Goal: Task Accomplishment & Management: Manage account settings

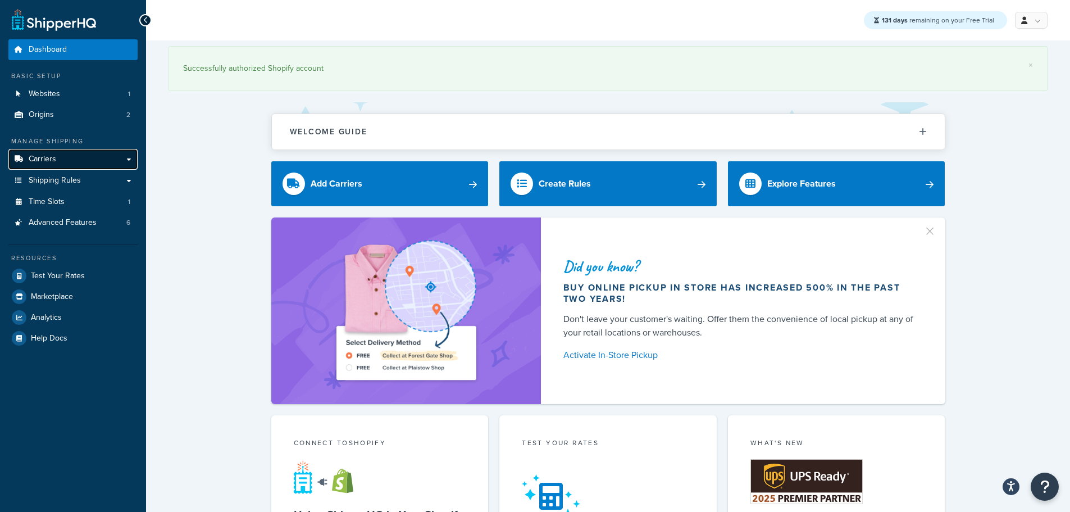
click at [57, 158] on link "Carriers" at bounding box center [72, 159] width 129 height 21
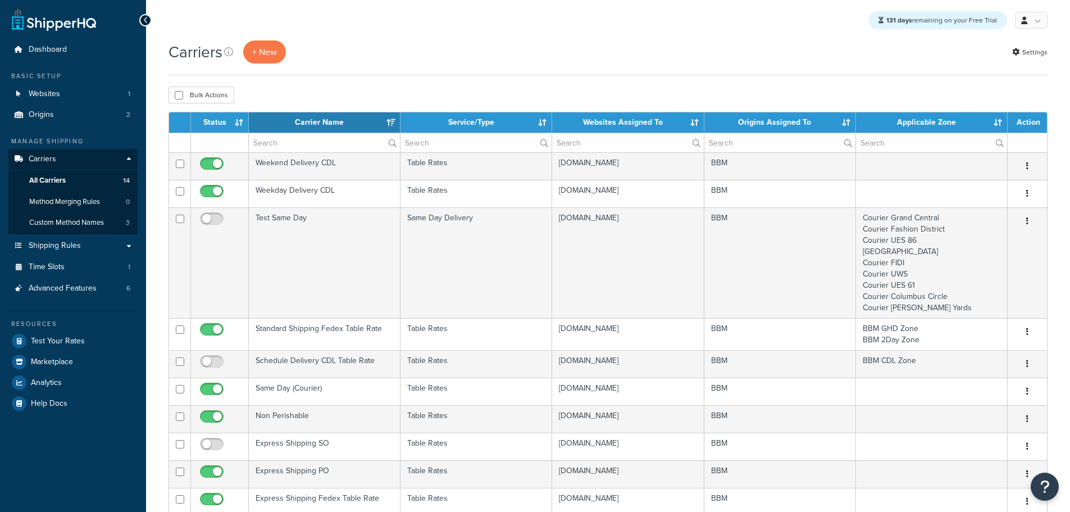
select select "15"
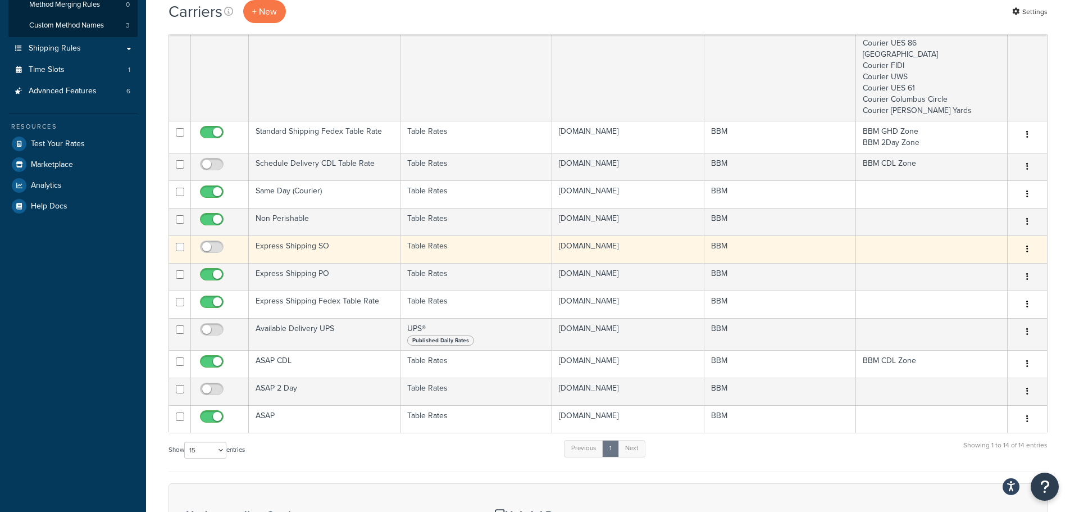
scroll to position [225, 0]
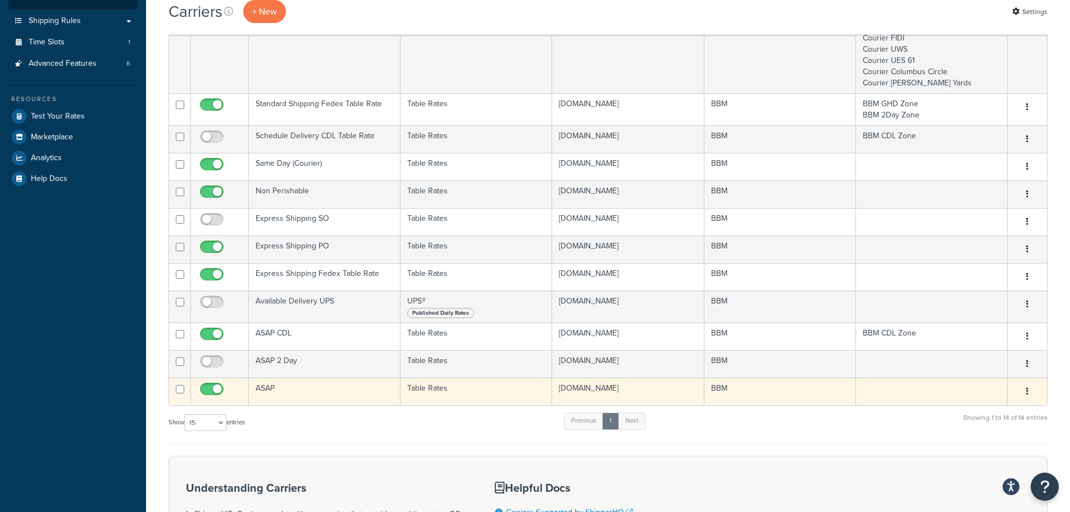
click at [264, 395] on td "ASAP" at bounding box center [325, 392] width 152 height 28
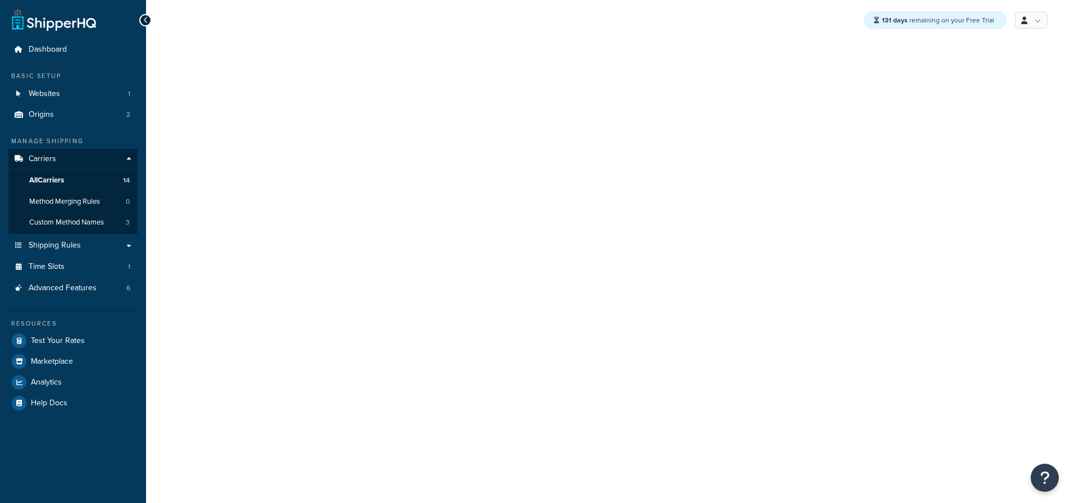
select select "25"
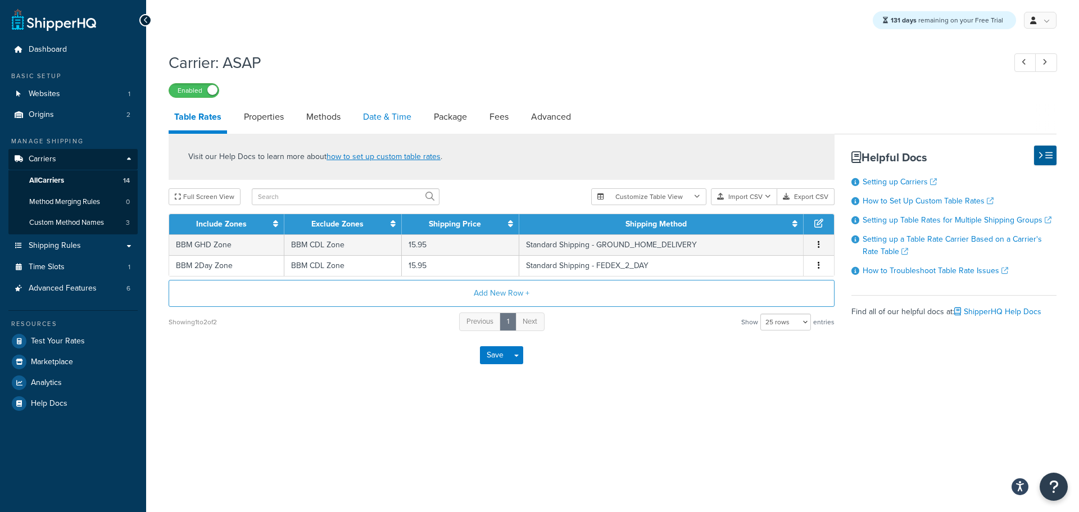
click at [392, 117] on link "Date & Time" at bounding box center [387, 116] width 60 height 27
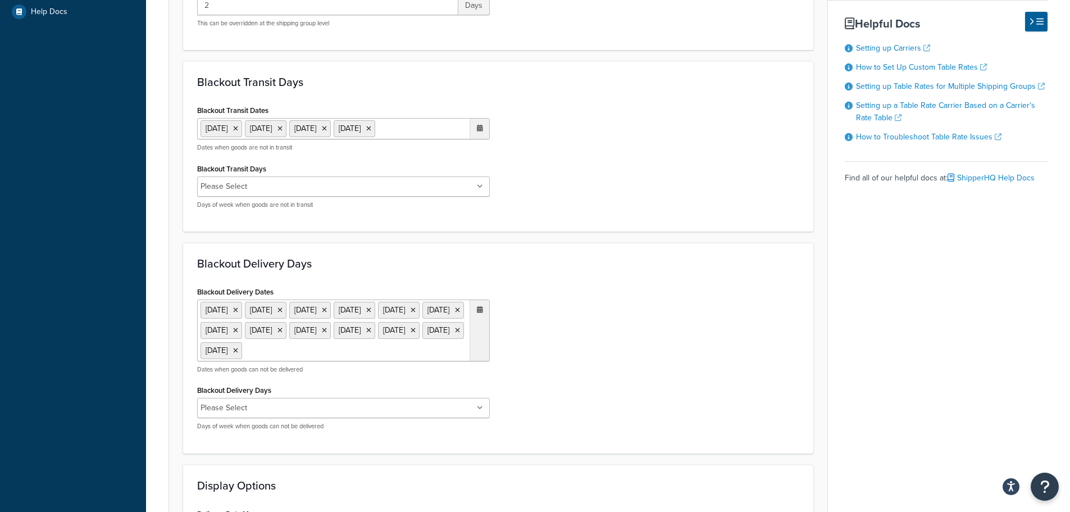
scroll to position [449, 0]
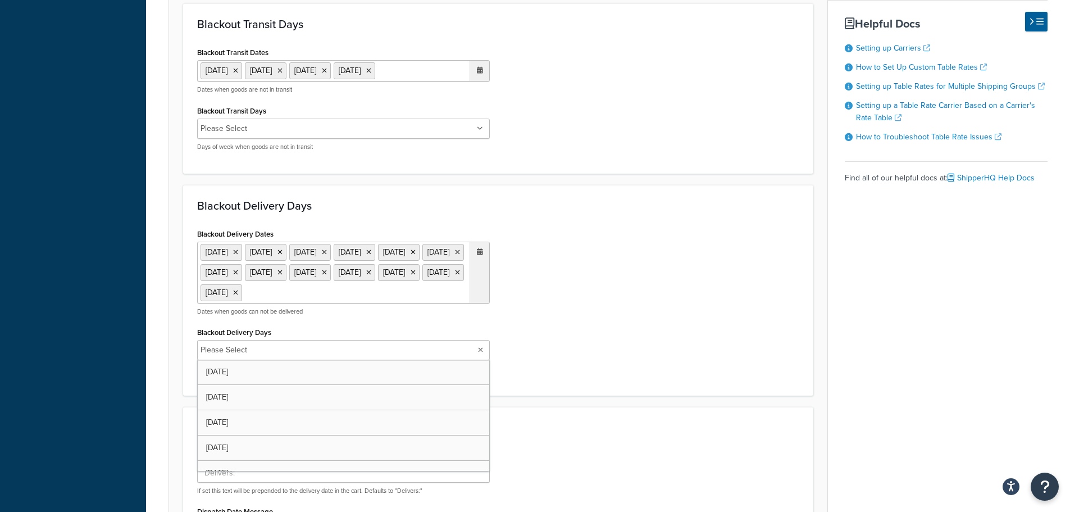
click at [276, 356] on input "Blackout Delivery Days" at bounding box center [300, 350] width 99 height 12
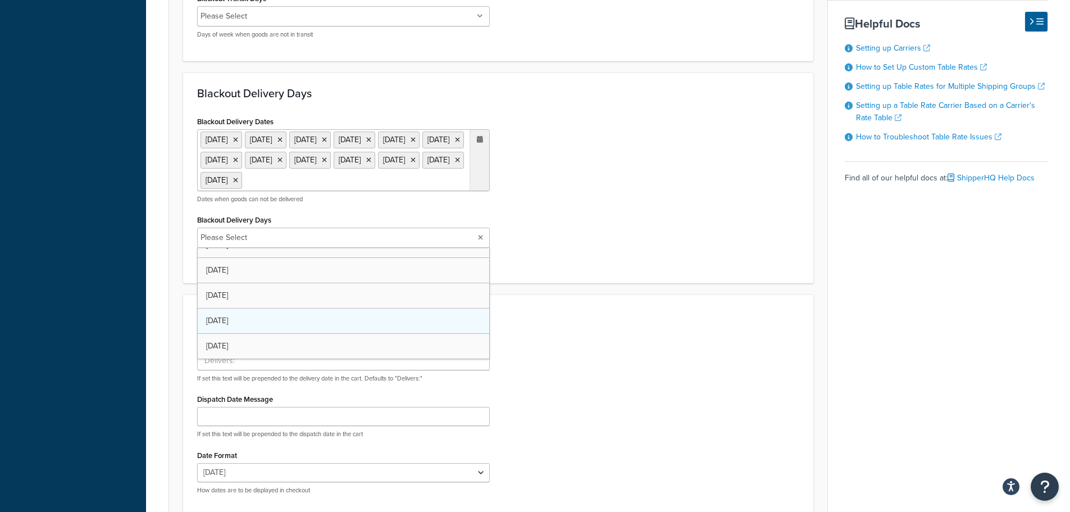
scroll to position [40, 0]
click at [573, 311] on form "Select a date and time display option. These settings are optional. Learn more …" at bounding box center [498, 68] width 658 height 992
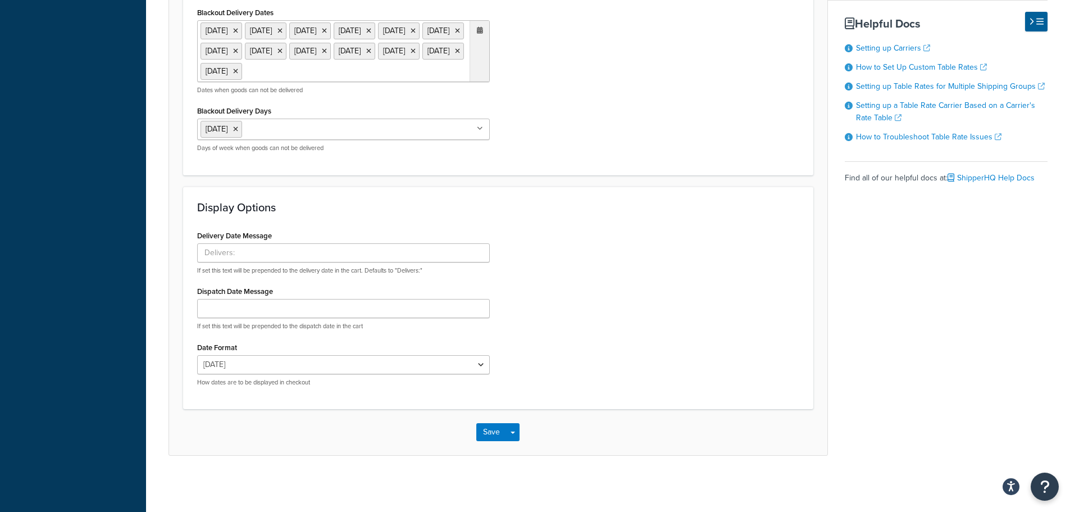
scroll to position [693, 0]
click at [492, 433] on button "Save" at bounding box center [491, 432] width 30 height 18
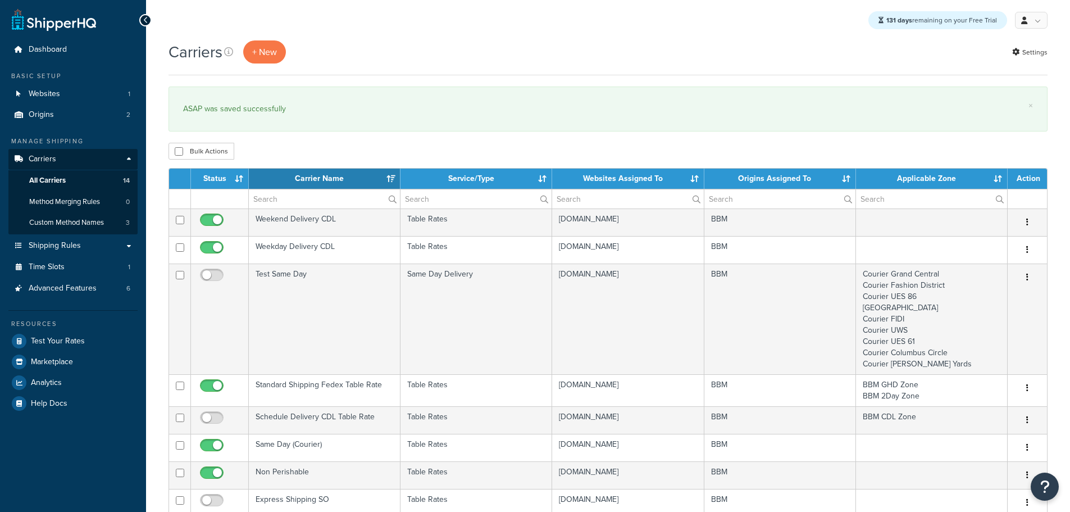
select select "15"
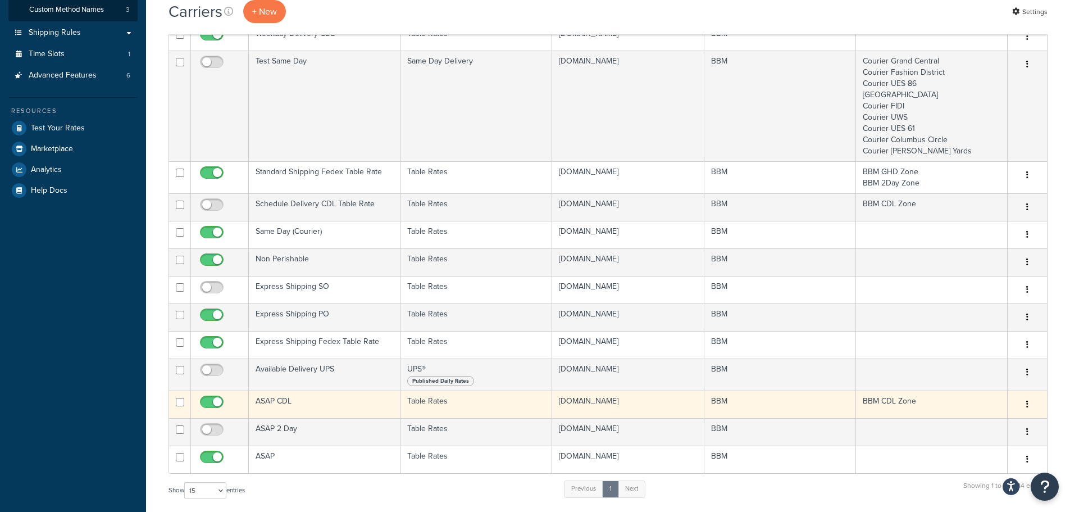
scroll to position [225, 0]
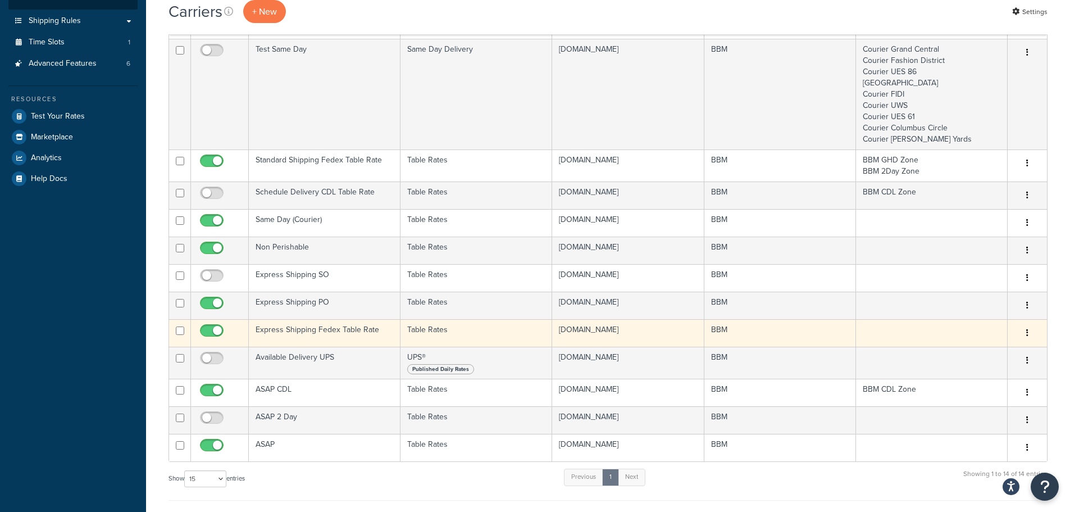
click at [298, 326] on td "Express Shipping Fedex Table Rate" at bounding box center [325, 333] width 152 height 28
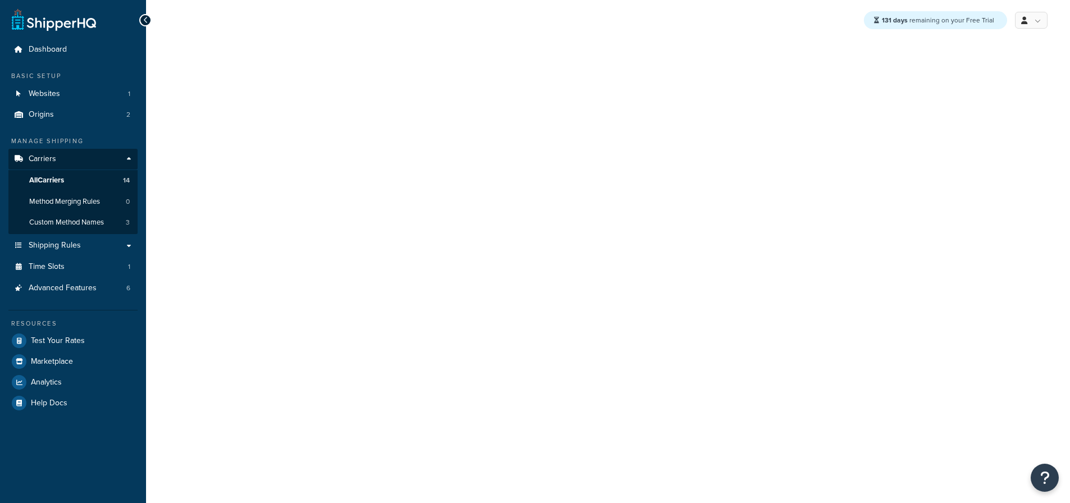
select select "25"
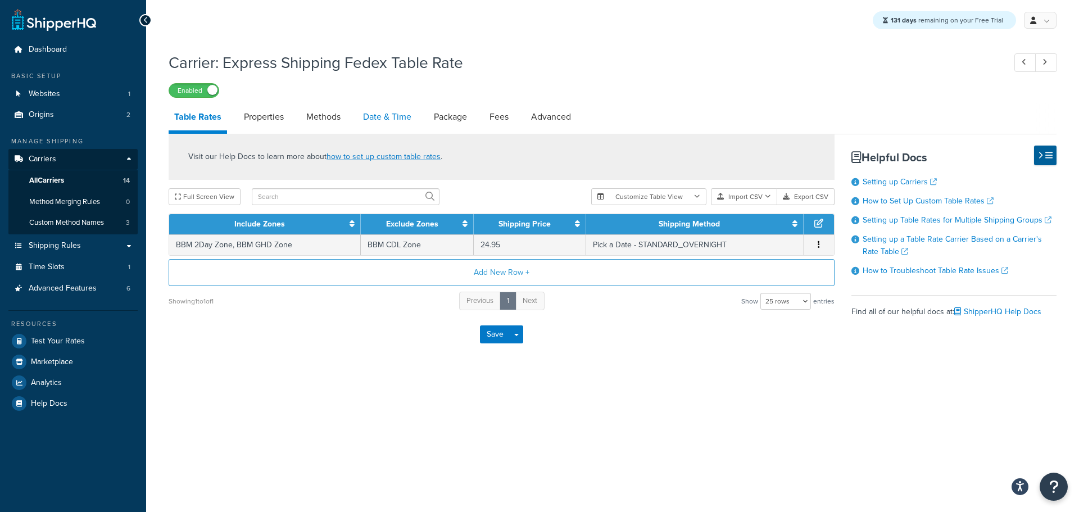
click at [378, 120] on link "Date & Time" at bounding box center [387, 116] width 60 height 27
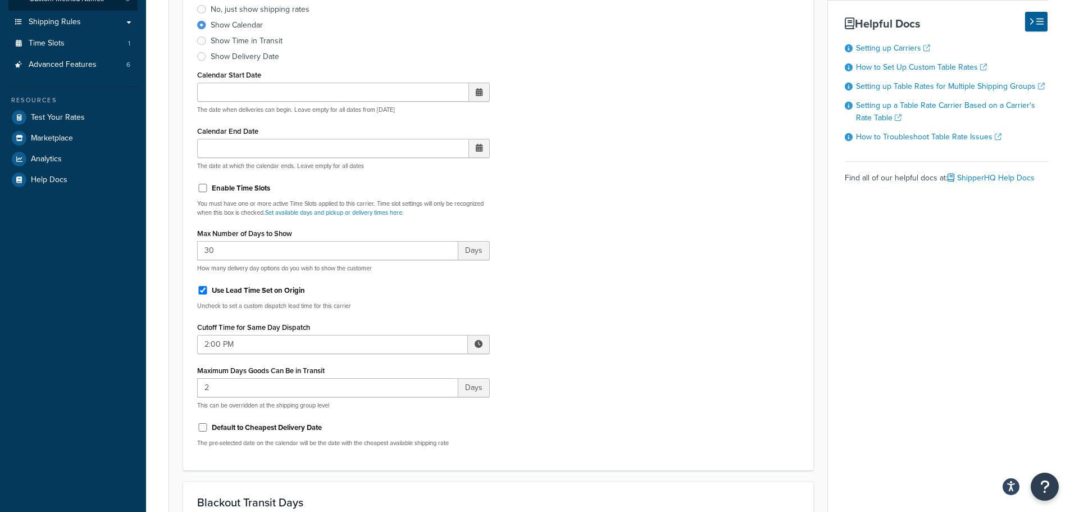
scroll to position [225, 0]
